Goal: Find contact information: Obtain details needed to contact an individual or organization

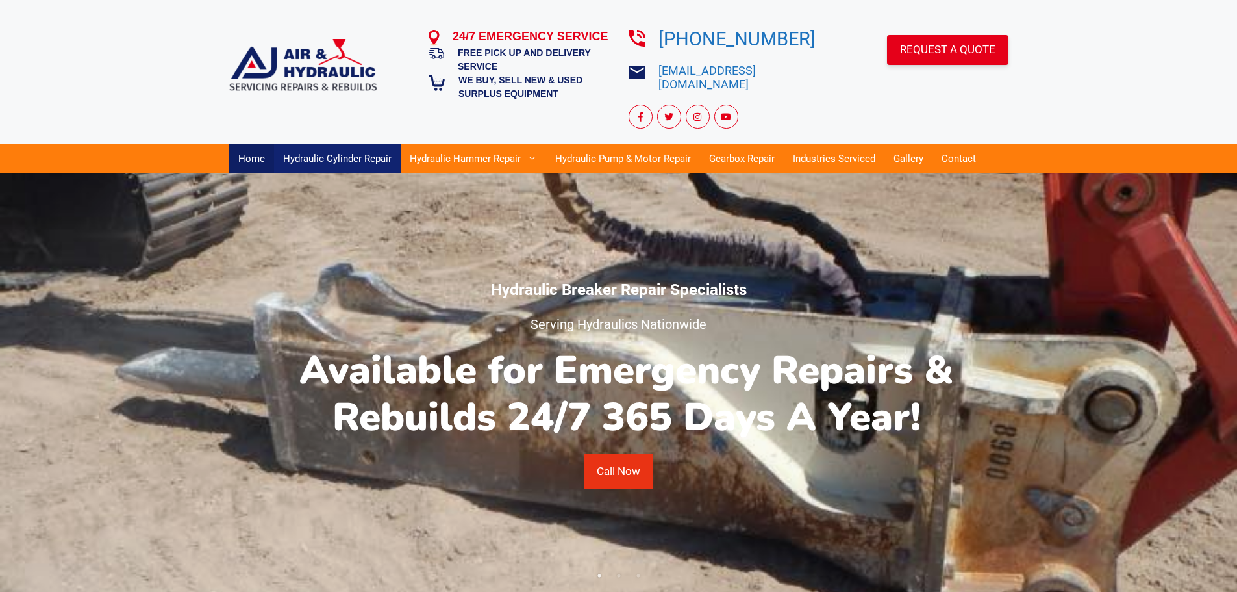
click at [331, 144] on link "Hydraulic Cylinder Repair" at bounding box center [337, 158] width 127 height 29
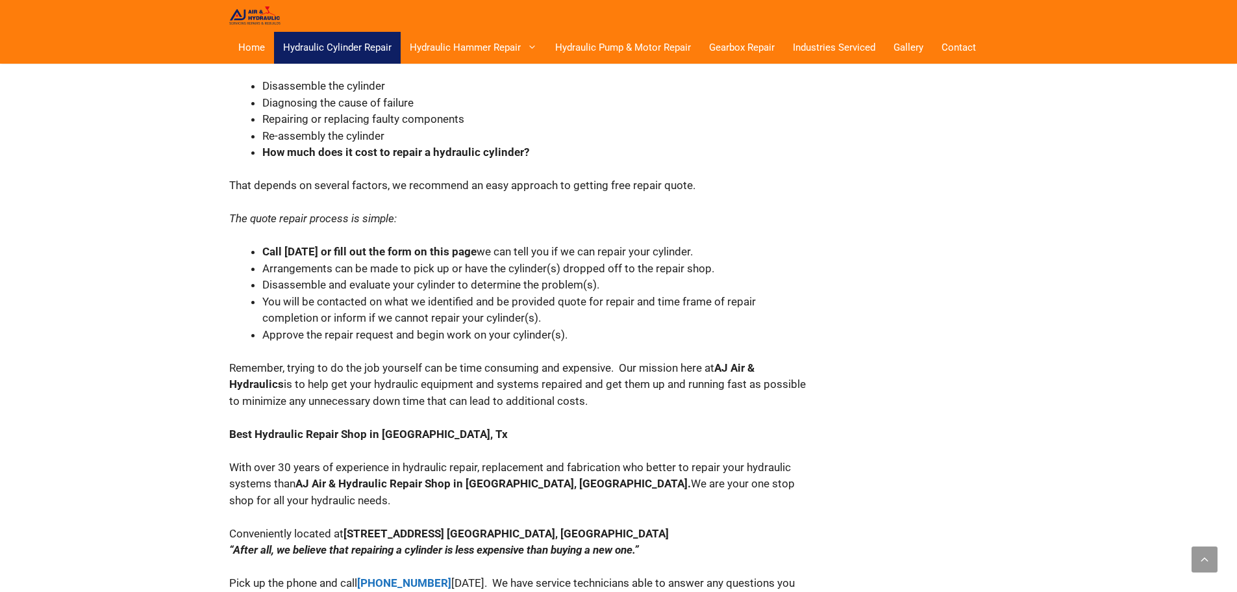
scroll to position [2962, 0]
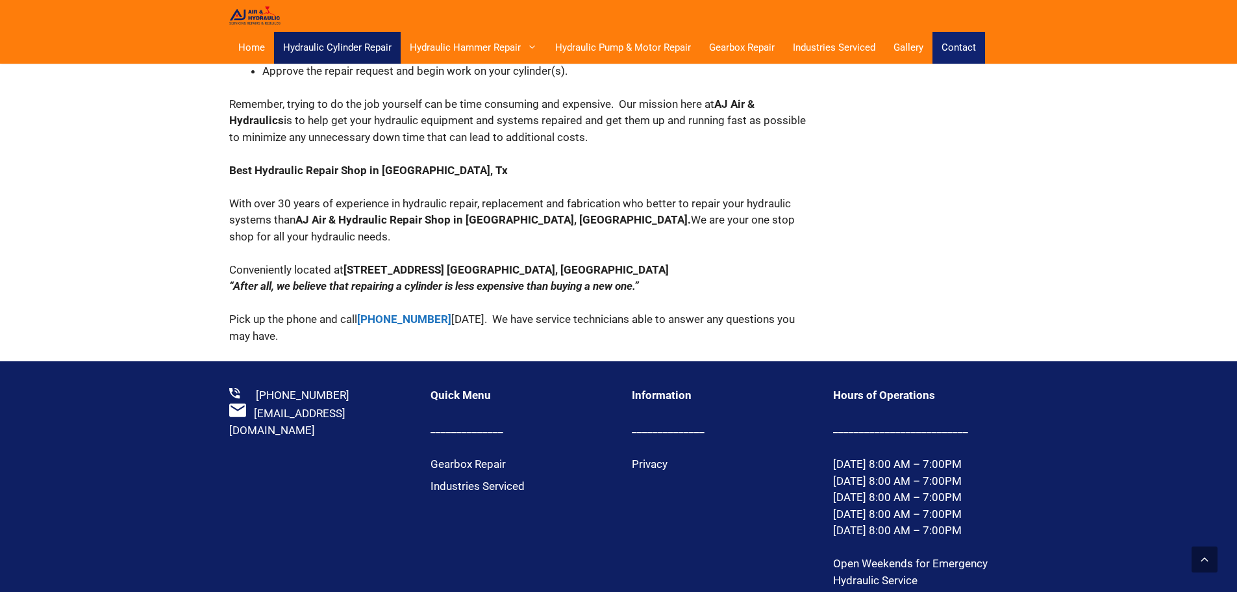
click at [962, 51] on link "Contact" at bounding box center [959, 48] width 53 height 32
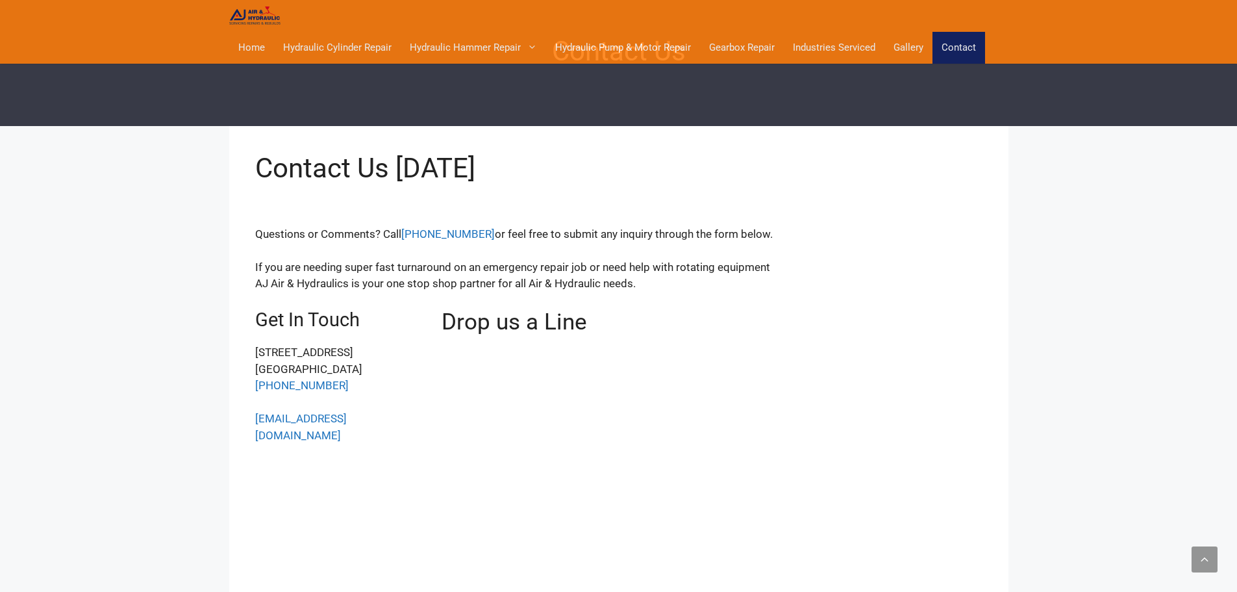
scroll to position [230, 0]
